Goal: Task Accomplishment & Management: Use online tool/utility

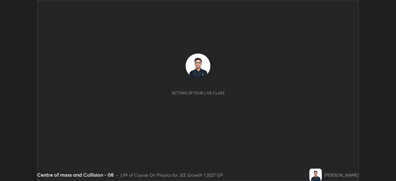
scroll to position [181, 395]
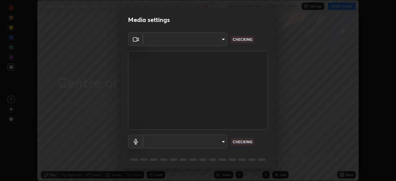
type input "1a0cd2fa9eaecc5464ce661d2c376d4f68bb2a1a8db1c3726163fcb70f995fb6"
click at [153, 141] on body "Erase all Centre of mass and Collision - 08 Recording WAS SCHEDULED TO START AT…" at bounding box center [198, 90] width 396 height 181
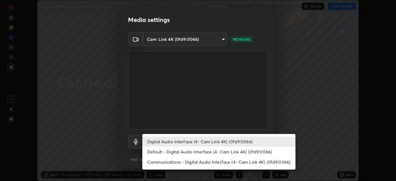
click at [156, 151] on li "Default - Digital Audio Interface (4- Cam Link 4K) (0fd9:0066)" at bounding box center [218, 151] width 153 height 10
type input "default"
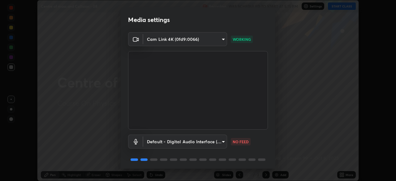
scroll to position [22, 0]
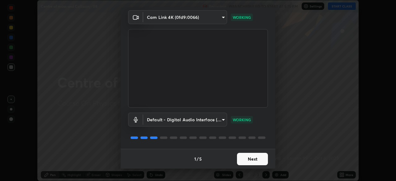
click at [250, 160] on button "Next" at bounding box center [252, 159] width 31 height 12
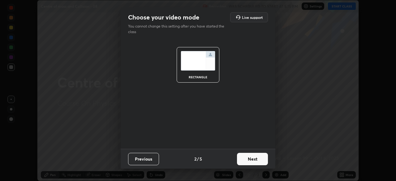
click at [252, 158] on button "Next" at bounding box center [252, 159] width 31 height 12
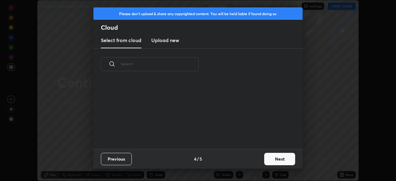
click at [279, 161] on button "Next" at bounding box center [279, 159] width 31 height 12
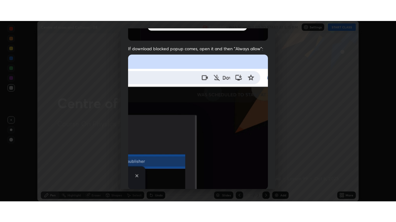
scroll to position [148, 0]
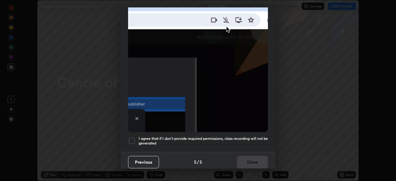
click at [223, 138] on h5 "I agree that if I don't provide required permissions, class recording will not …" at bounding box center [202, 141] width 129 height 10
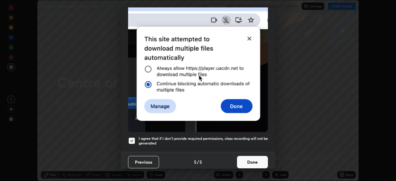
click at [251, 158] on button "Done" at bounding box center [252, 162] width 31 height 12
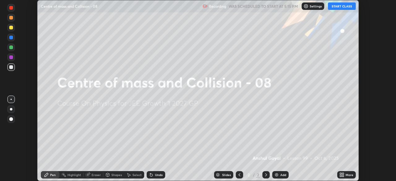
click at [340, 176] on icon at bounding box center [341, 176] width 2 height 2
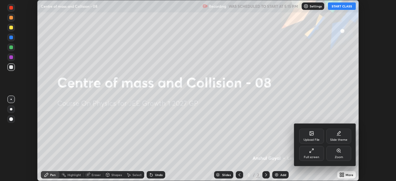
click at [313, 154] on div "Full screen" at bounding box center [311, 153] width 25 height 15
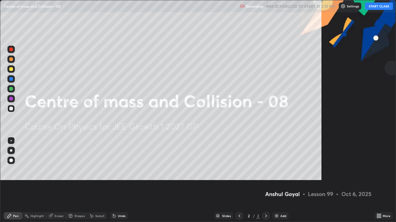
scroll to position [222, 396]
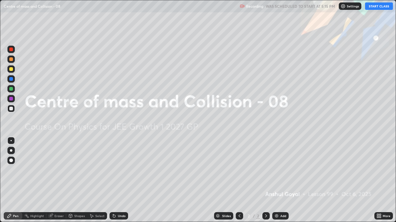
click at [371, 6] on button "START CLASS" at bounding box center [379, 5] width 28 height 7
click at [276, 180] on img at bounding box center [276, 216] width 5 height 5
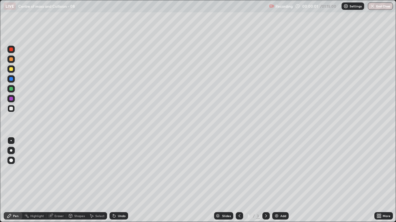
click at [60, 180] on div "Eraser" at bounding box center [56, 216] width 20 height 7
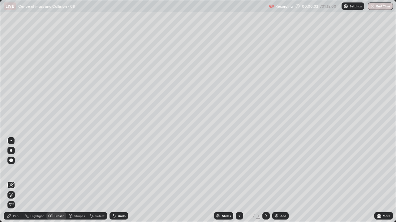
click at [13, 180] on icon at bounding box center [11, 195] width 5 height 5
click at [16, 180] on div "Pen" at bounding box center [16, 216] width 6 height 3
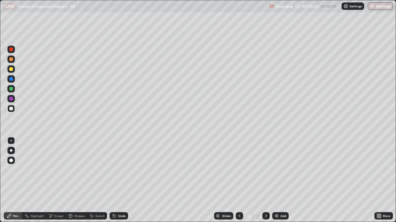
click at [12, 153] on div at bounding box center [10, 150] width 7 height 7
click at [11, 72] on div at bounding box center [10, 69] width 7 height 7
click at [75, 180] on div "Shapes" at bounding box center [79, 216] width 11 height 3
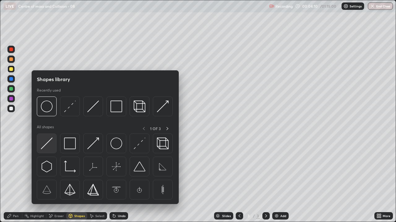
click at [49, 143] on img at bounding box center [47, 144] width 12 height 12
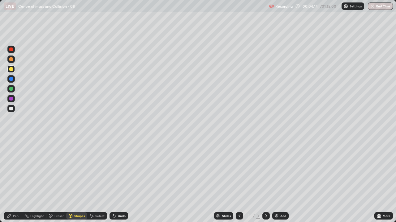
click at [81, 180] on div "Shapes" at bounding box center [76, 216] width 21 height 12
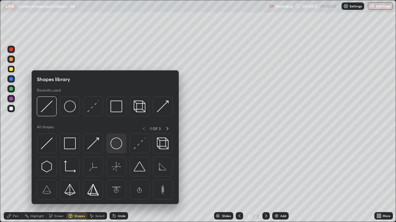
click at [117, 145] on img at bounding box center [116, 144] width 12 height 12
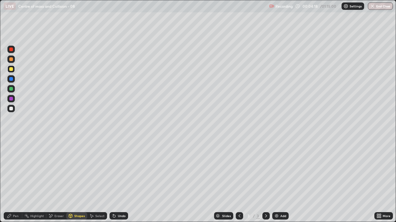
click at [17, 180] on div "Pen" at bounding box center [13, 216] width 19 height 7
click at [7, 112] on div at bounding box center [10, 109] width 7 height 10
click at [122, 180] on div "Undo" at bounding box center [118, 216] width 19 height 7
click at [76, 180] on div "Shapes" at bounding box center [79, 216] width 11 height 3
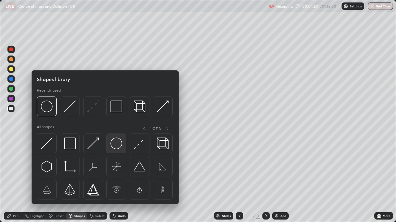
click at [117, 143] on img at bounding box center [116, 144] width 12 height 12
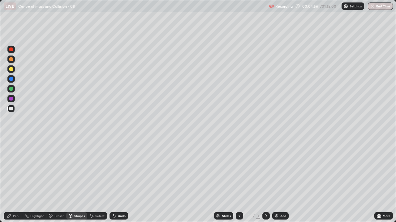
click at [11, 180] on icon at bounding box center [9, 216] width 5 height 5
click at [12, 60] on div at bounding box center [11, 59] width 4 height 4
click at [77, 180] on div "Shapes" at bounding box center [79, 216] width 11 height 3
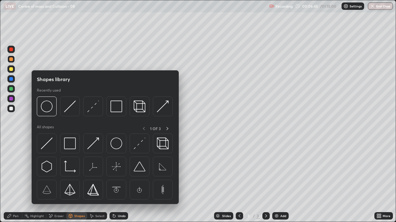
click at [121, 143] on img at bounding box center [116, 144] width 12 height 12
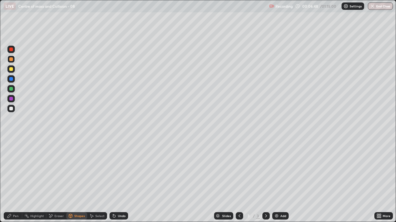
click at [12, 110] on div at bounding box center [11, 109] width 4 height 4
click at [11, 180] on icon at bounding box center [9, 216] width 5 height 5
click at [279, 180] on div "Add" at bounding box center [280, 216] width 16 height 7
click at [78, 180] on div "Shapes" at bounding box center [76, 216] width 21 height 7
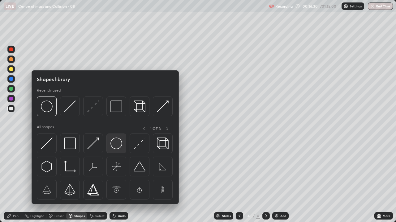
click at [116, 145] on img at bounding box center [116, 144] width 12 height 12
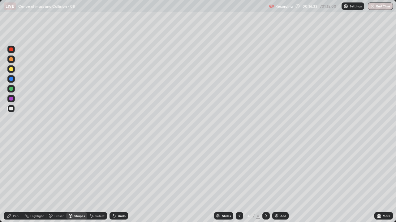
click at [17, 180] on div "Pen" at bounding box center [13, 216] width 19 height 7
click at [13, 109] on div at bounding box center [11, 109] width 4 height 4
click at [13, 70] on div at bounding box center [11, 69] width 4 height 4
click at [11, 62] on div at bounding box center [10, 59] width 7 height 7
click at [11, 70] on div at bounding box center [11, 69] width 4 height 4
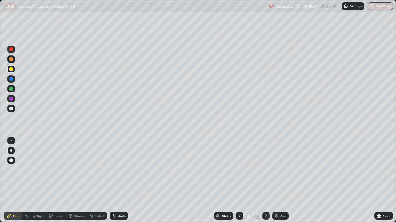
click at [11, 110] on div at bounding box center [11, 109] width 4 height 4
click at [74, 180] on div "Shapes" at bounding box center [76, 216] width 21 height 7
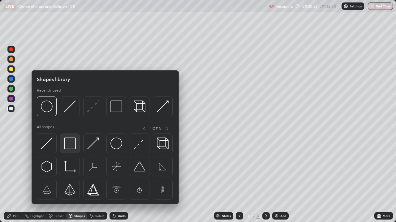
click at [71, 145] on img at bounding box center [70, 144] width 12 height 12
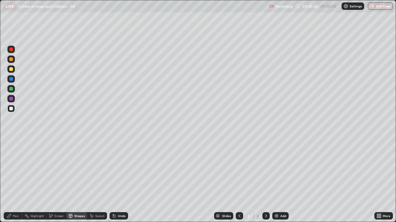
click at [13, 180] on div "Pen" at bounding box center [16, 216] width 6 height 3
click at [11, 66] on div at bounding box center [10, 69] width 7 height 7
click at [12, 68] on div at bounding box center [11, 69] width 4 height 4
click at [76, 180] on div "Shapes" at bounding box center [79, 216] width 11 height 3
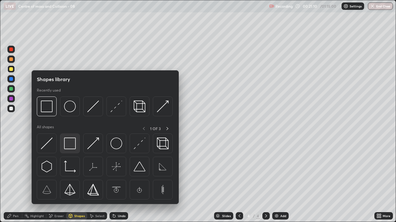
click at [70, 144] on img at bounding box center [70, 144] width 12 height 12
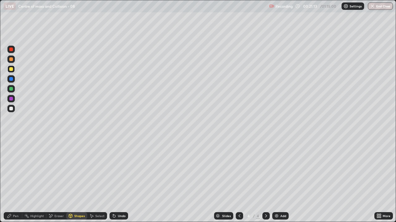
click at [14, 180] on div "Pen" at bounding box center [16, 216] width 6 height 3
click at [11, 109] on div at bounding box center [11, 109] width 4 height 4
click at [10, 72] on div at bounding box center [10, 69] width 7 height 7
click at [13, 99] on div at bounding box center [10, 98] width 7 height 7
click at [280, 180] on div "Add" at bounding box center [283, 216] width 6 height 3
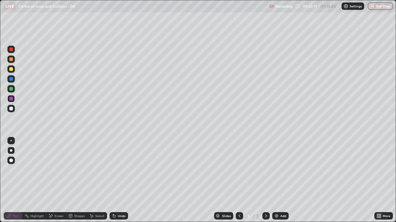
click at [11, 111] on div at bounding box center [10, 108] width 7 height 7
click at [241, 180] on div at bounding box center [238, 216] width 7 height 7
click at [264, 180] on icon at bounding box center [265, 216] width 5 height 5
click at [75, 180] on div "Shapes" at bounding box center [79, 216] width 11 height 3
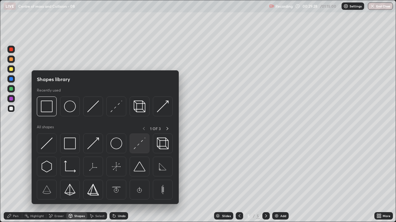
click at [138, 145] on img at bounding box center [139, 144] width 12 height 12
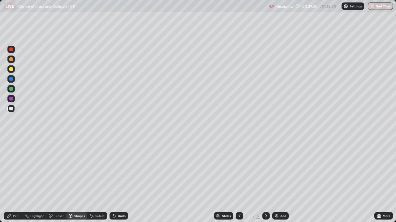
click at [18, 180] on div "Pen" at bounding box center [13, 216] width 19 height 12
click at [76, 180] on div "Shapes" at bounding box center [79, 216] width 11 height 3
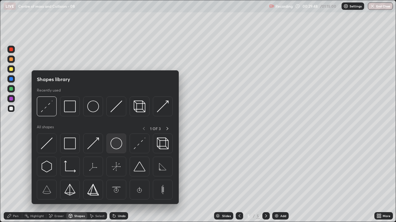
click at [116, 146] on img at bounding box center [116, 144] width 12 height 12
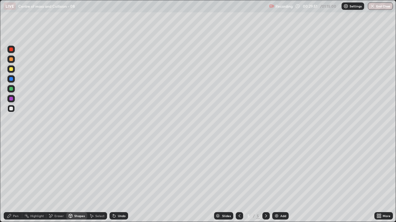
click at [74, 180] on div "Shapes" at bounding box center [79, 216] width 11 height 3
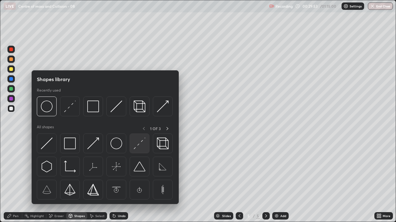
click at [138, 144] on img at bounding box center [139, 144] width 12 height 12
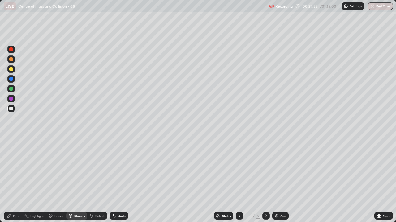
click at [15, 180] on div "Pen" at bounding box center [13, 216] width 19 height 7
click at [13, 70] on div at bounding box center [11, 69] width 4 height 4
click at [74, 180] on div "Shapes" at bounding box center [76, 216] width 21 height 7
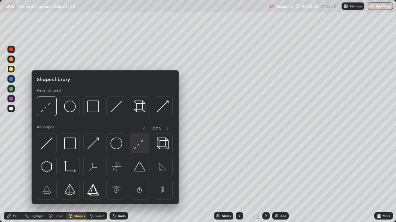
click at [137, 145] on img at bounding box center [139, 144] width 12 height 12
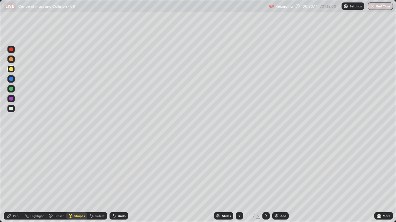
click at [78, 180] on div "Shapes" at bounding box center [76, 216] width 21 height 7
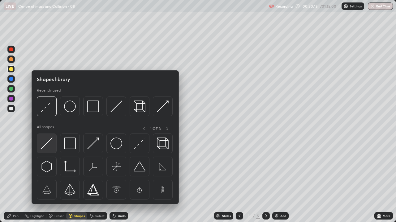
click at [48, 145] on img at bounding box center [47, 144] width 12 height 12
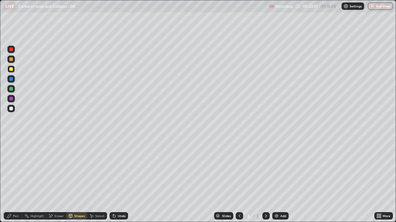
click at [275, 180] on img at bounding box center [276, 216] width 5 height 5
click at [14, 180] on div "Pen" at bounding box center [16, 216] width 6 height 3
click at [74, 180] on div "Shapes" at bounding box center [76, 216] width 21 height 7
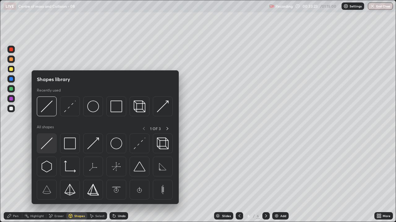
click at [49, 142] on img at bounding box center [47, 144] width 12 height 12
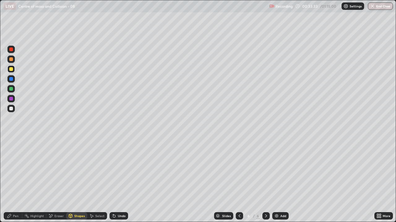
click at [15, 180] on div "Pen" at bounding box center [16, 216] width 6 height 3
click at [70, 180] on icon at bounding box center [70, 217] width 0 height 2
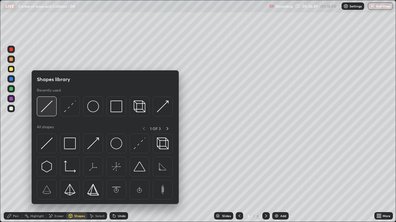
click at [46, 107] on img at bounding box center [47, 107] width 12 height 12
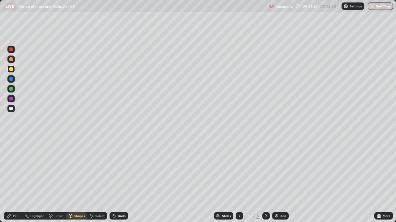
click at [13, 180] on div "Pen" at bounding box center [16, 216] width 6 height 3
click at [12, 108] on div at bounding box center [11, 109] width 4 height 4
click at [51, 180] on icon at bounding box center [50, 216] width 5 height 5
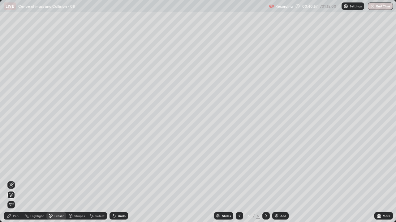
click at [13, 180] on div "Pen" at bounding box center [13, 216] width 19 height 7
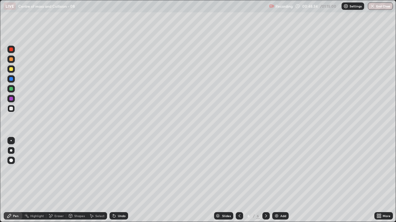
click at [11, 51] on div at bounding box center [10, 49] width 7 height 7
click at [117, 180] on div "Undo" at bounding box center [117, 216] width 21 height 12
click at [111, 180] on div "Undo" at bounding box center [117, 216] width 21 height 12
click at [118, 180] on div "Undo" at bounding box center [122, 216] width 8 height 3
click at [277, 180] on img at bounding box center [276, 216] width 5 height 5
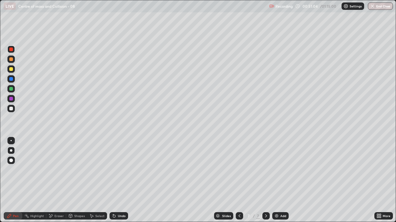
click at [14, 110] on div at bounding box center [10, 108] width 7 height 7
click at [14, 69] on div at bounding box center [10, 69] width 7 height 7
click at [11, 109] on div at bounding box center [11, 109] width 4 height 4
click at [114, 180] on icon at bounding box center [114, 216] width 2 height 2
click at [55, 180] on div "Eraser" at bounding box center [58, 216] width 9 height 3
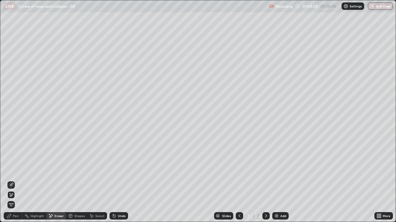
click at [13, 180] on div "Pen" at bounding box center [13, 216] width 19 height 7
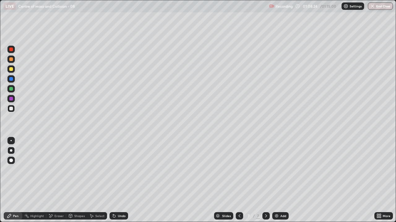
click at [375, 9] on button "End Class" at bounding box center [379, 5] width 25 height 7
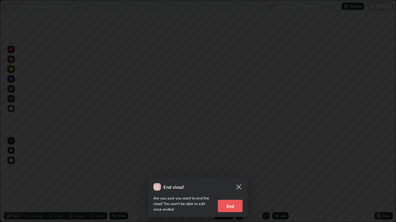
click at [233, 180] on button "End" at bounding box center [230, 206] width 25 height 12
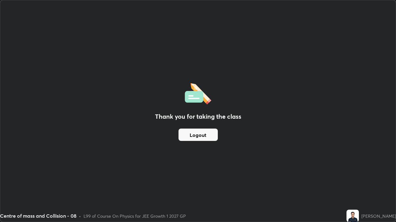
click at [186, 137] on button "Logout" at bounding box center [197, 135] width 39 height 12
